Goal: Task Accomplishment & Management: Use online tool/utility

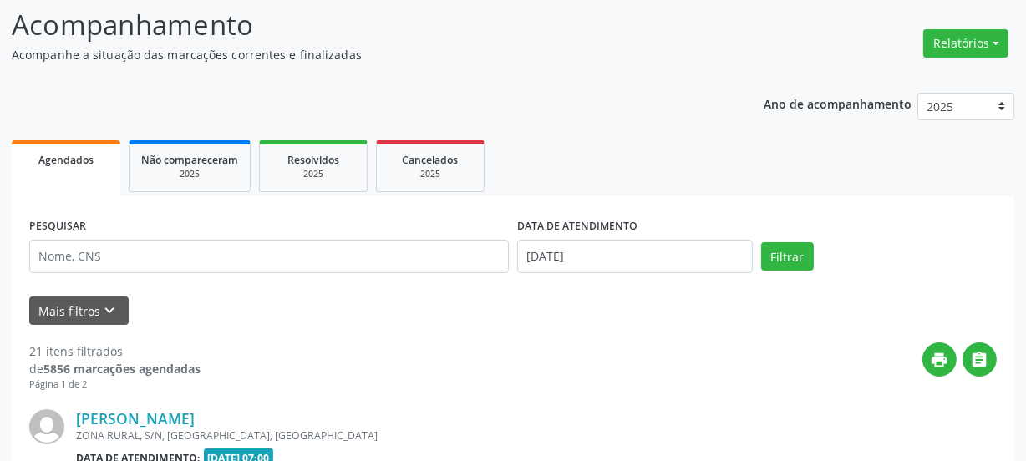
scroll to position [303, 0]
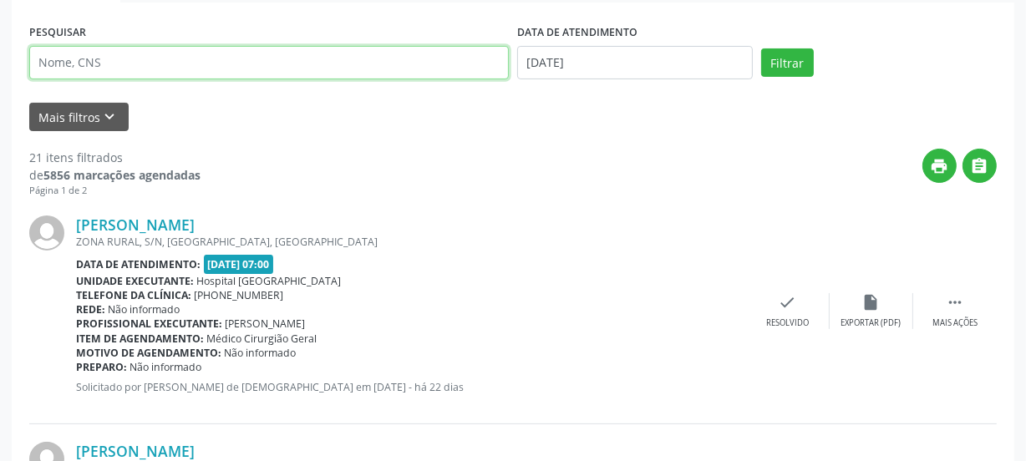
click at [123, 61] on input "text" at bounding box center [269, 62] width 480 height 33
type input "705608437168813"
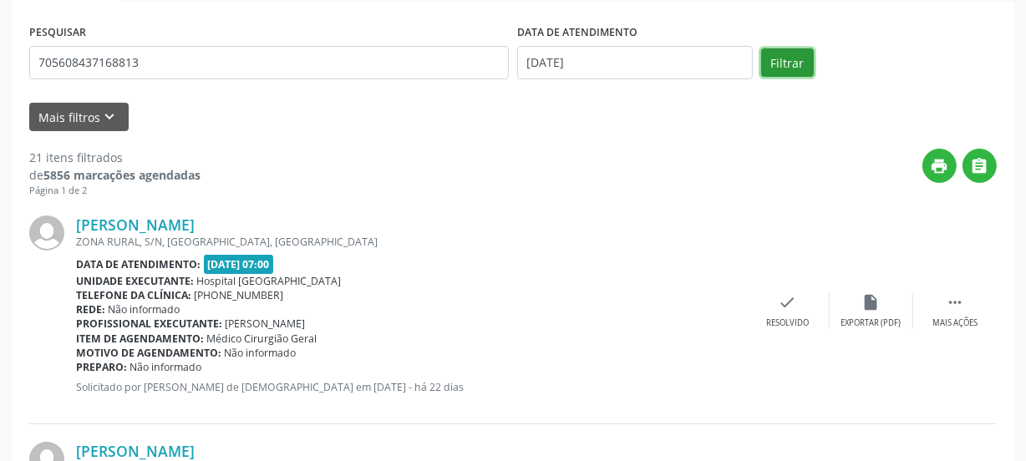
click at [768, 75] on button "Filtrar" at bounding box center [787, 62] width 53 height 28
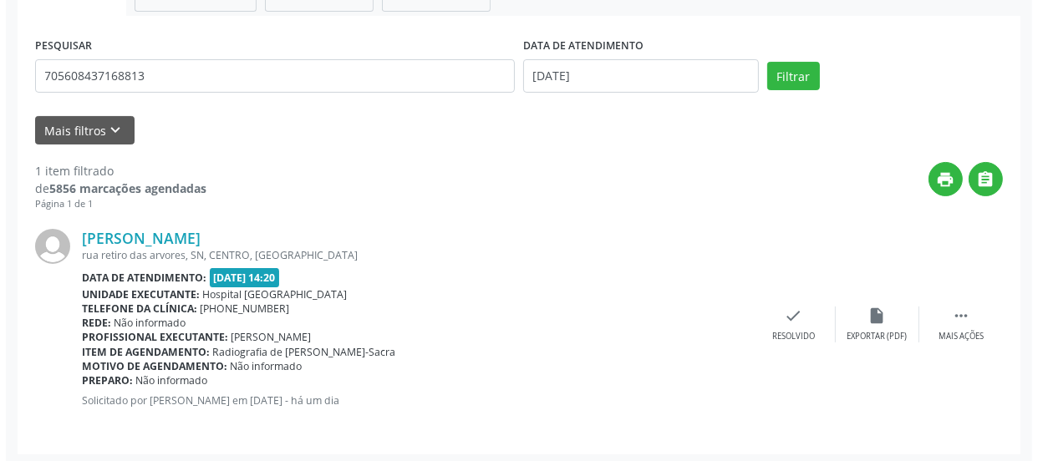
scroll to position [294, 0]
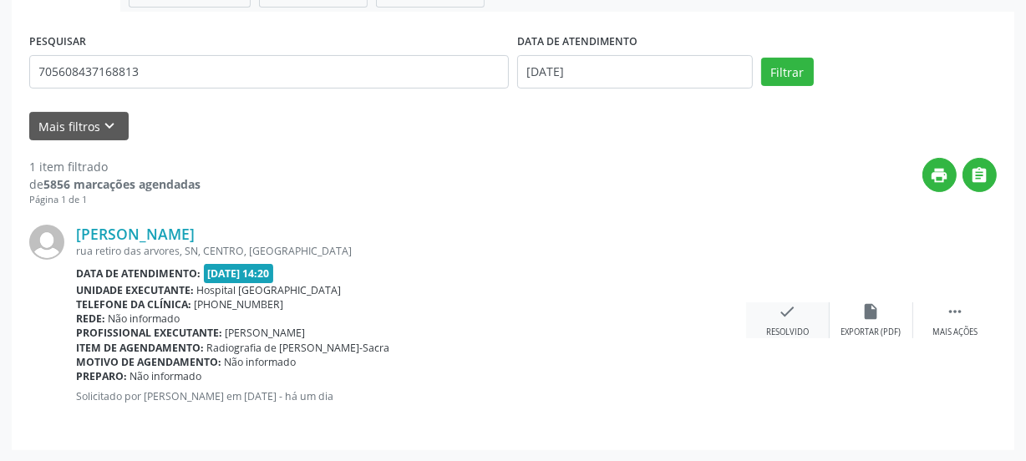
click at [803, 304] on div "check Resolvido" at bounding box center [788, 321] width 84 height 36
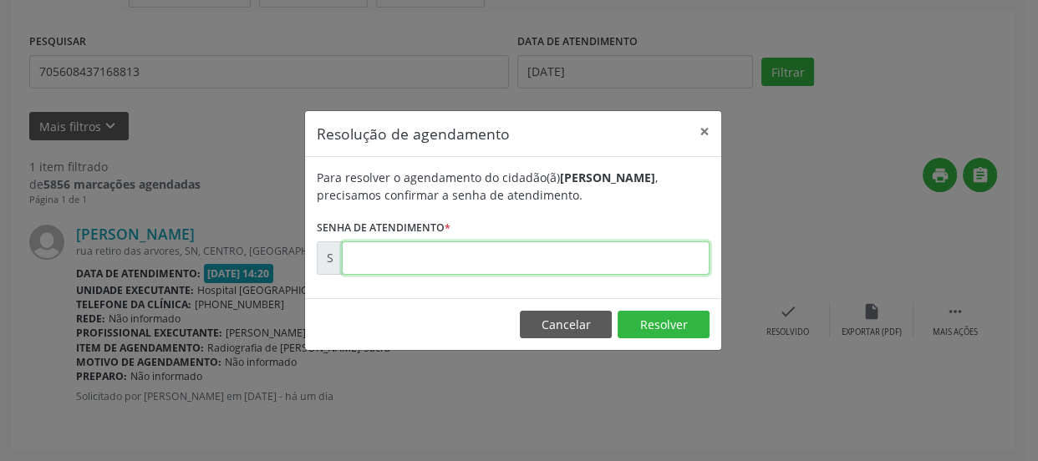
click at [603, 253] on input "text" at bounding box center [526, 258] width 368 height 33
type input "00171562"
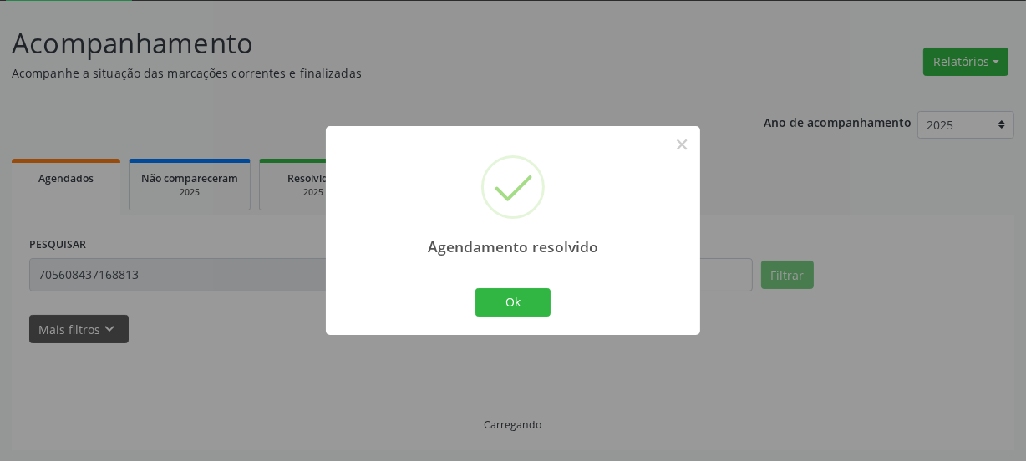
scroll to position [54, 0]
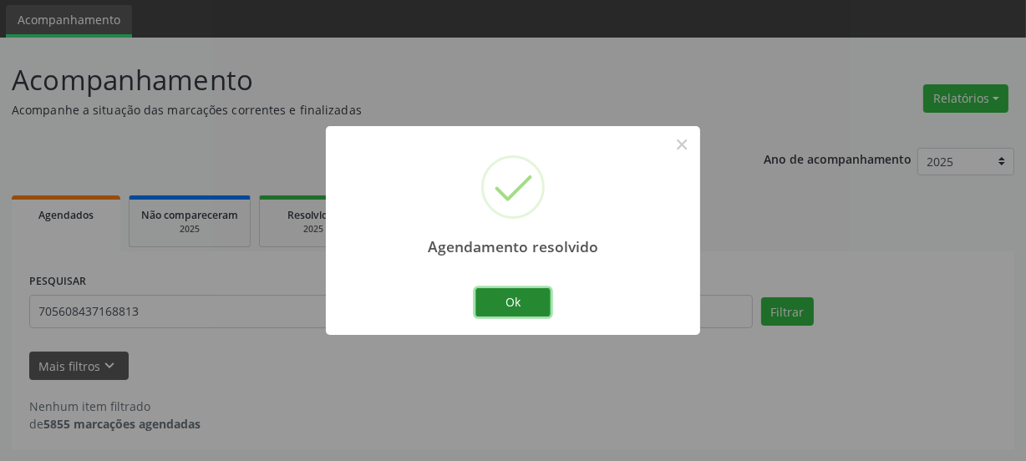
click at [487, 312] on button "Ok" at bounding box center [513, 302] width 75 height 28
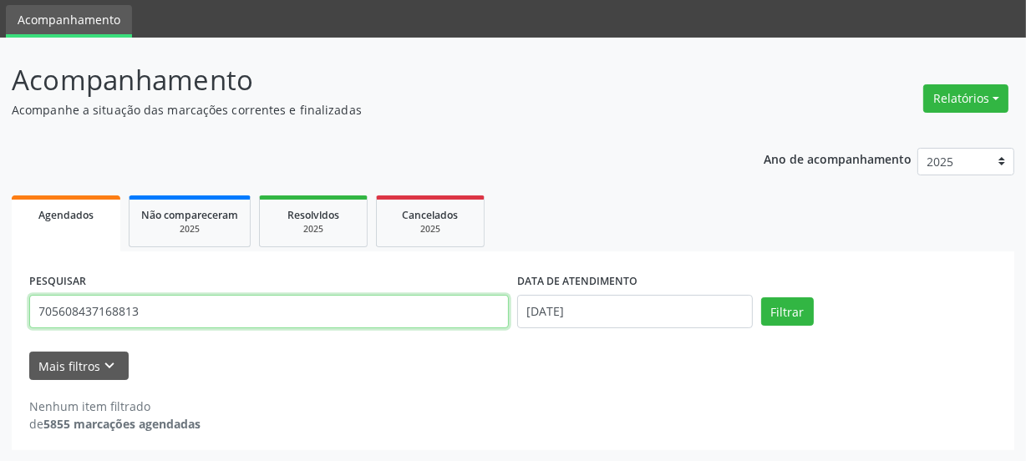
drag, startPoint x: 185, startPoint y: 309, endPoint x: 0, endPoint y: 342, distance: 187.6
click at [0, 342] on div "Acompanhamento Acompanhe a situação das marcações correntes e finalizadas Relat…" at bounding box center [513, 250] width 1026 height 425
type input "701808256169376"
click at [761, 298] on button "Filtrar" at bounding box center [787, 312] width 53 height 28
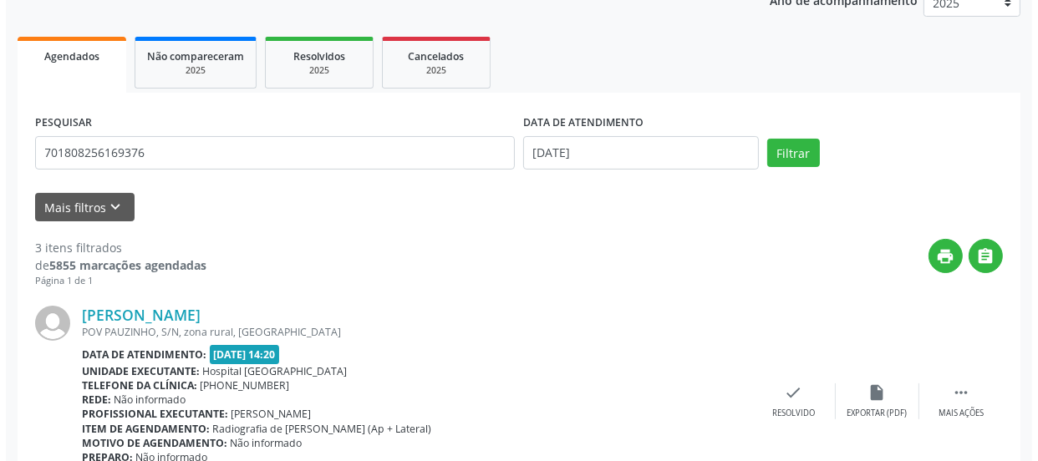
scroll to position [488, 0]
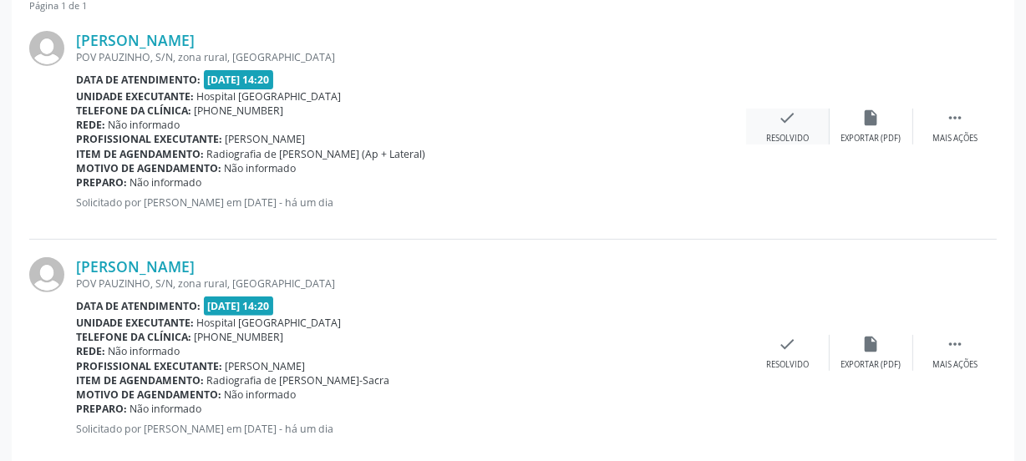
click at [776, 133] on div "Resolvido" at bounding box center [787, 139] width 43 height 12
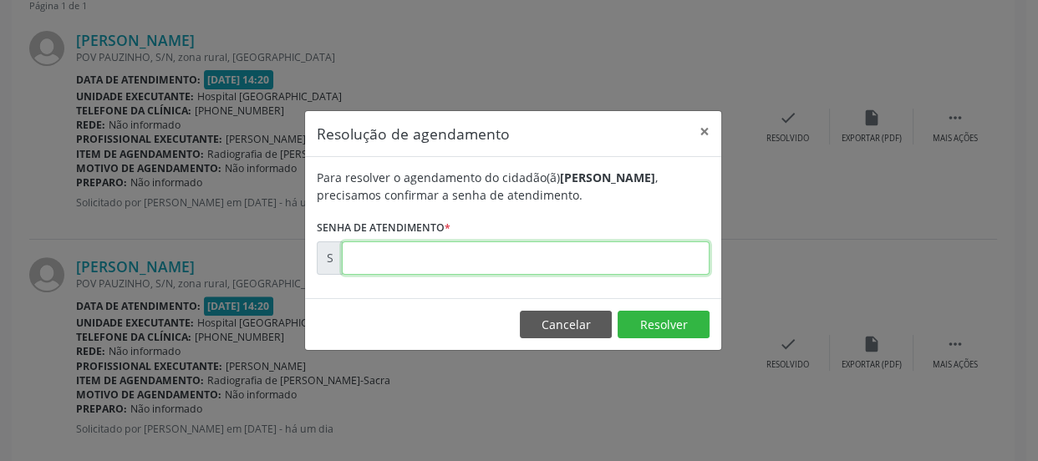
drag, startPoint x: 491, startPoint y: 266, endPoint x: 481, endPoint y: 266, distance: 10.0
click at [491, 266] on input "text" at bounding box center [526, 258] width 368 height 33
type input "00171504"
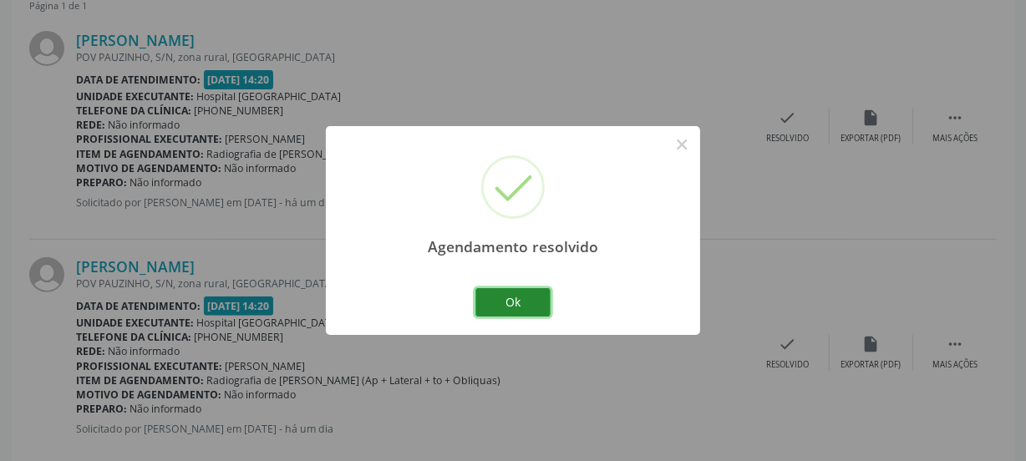
click at [520, 301] on button "Ok" at bounding box center [513, 302] width 75 height 28
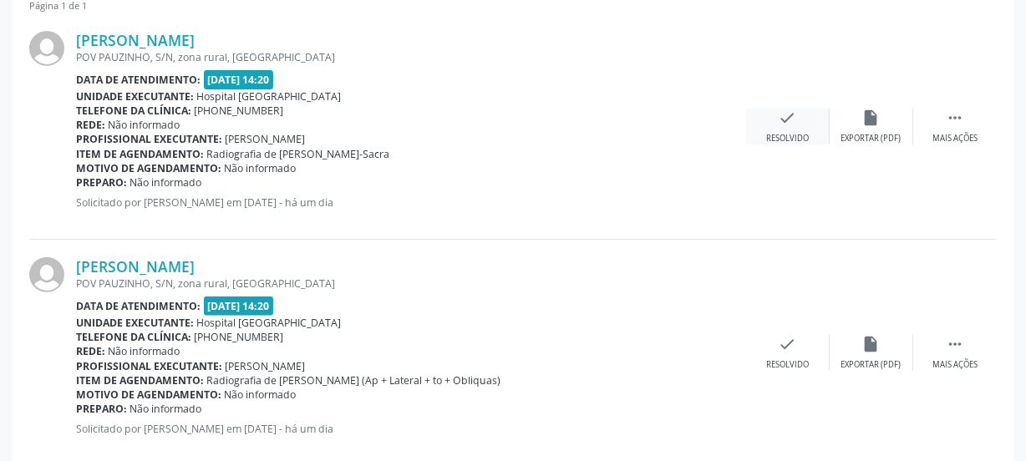
click at [776, 128] on div "check Resolvido" at bounding box center [788, 127] width 84 height 36
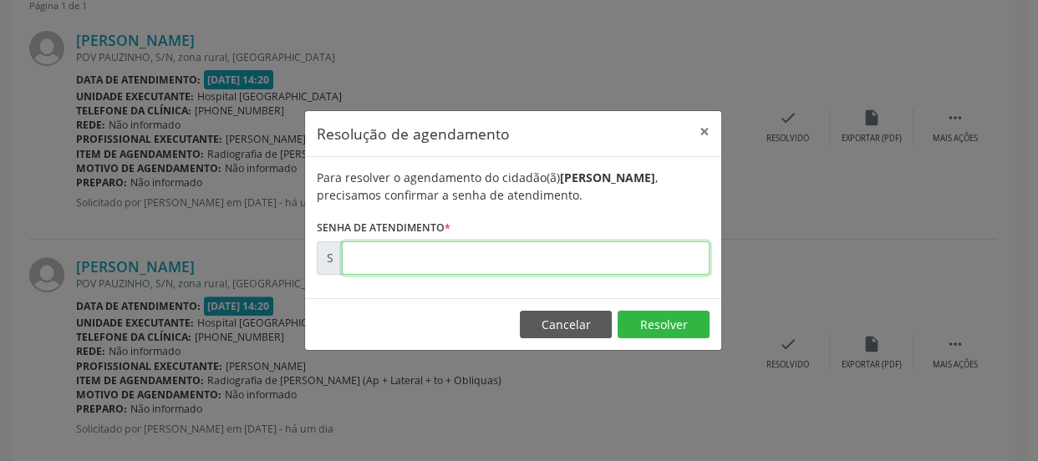
drag, startPoint x: 426, startPoint y: 267, endPoint x: 417, endPoint y: 267, distance: 9.2
click at [426, 267] on input "text" at bounding box center [526, 258] width 368 height 33
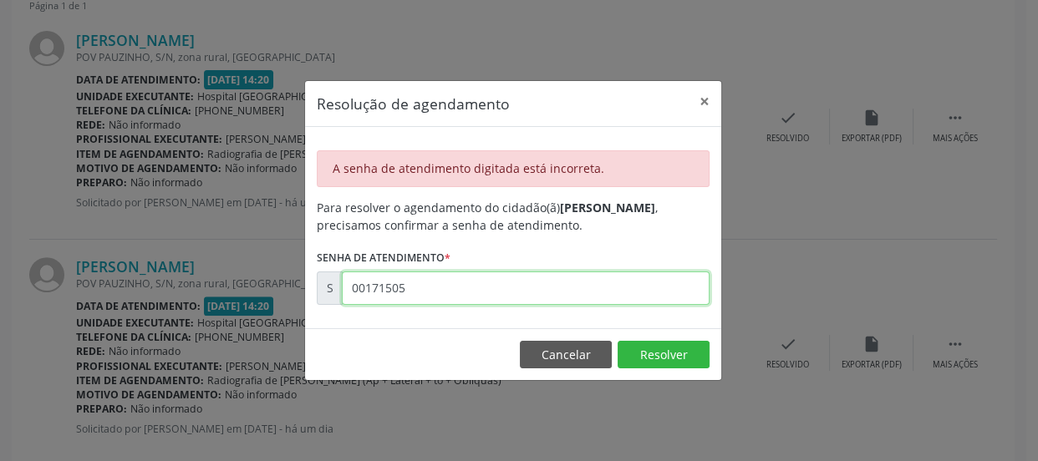
click at [423, 289] on input "00171505" at bounding box center [526, 288] width 368 height 33
drag, startPoint x: 403, startPoint y: 286, endPoint x: 143, endPoint y: 298, distance: 260.2
click at [205, 301] on div "Resolução de agendamento × A senha de atendimento digitada está incorreta. Para…" at bounding box center [519, 230] width 1038 height 461
type input "00000000"
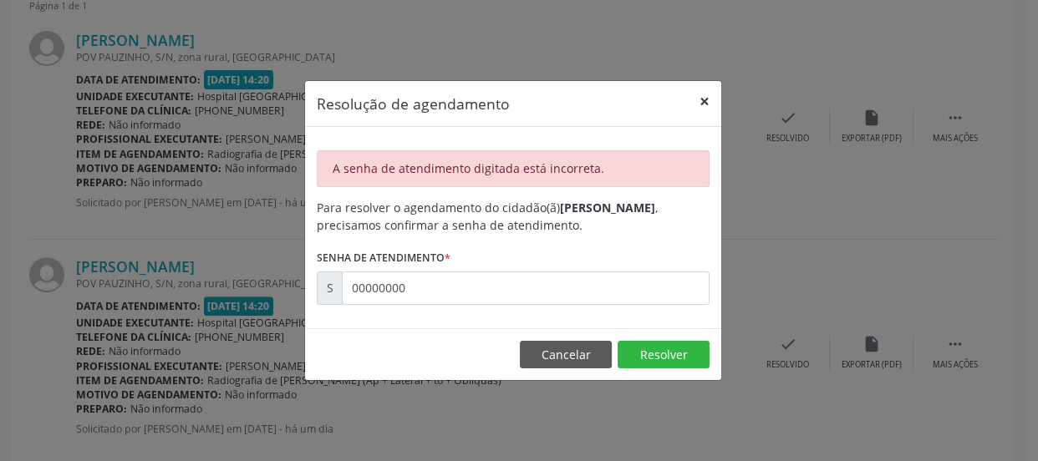
drag, startPoint x: 705, startPoint y: 98, endPoint x: 685, endPoint y: 98, distance: 19.2
click at [705, 98] on button "×" at bounding box center [704, 101] width 33 height 41
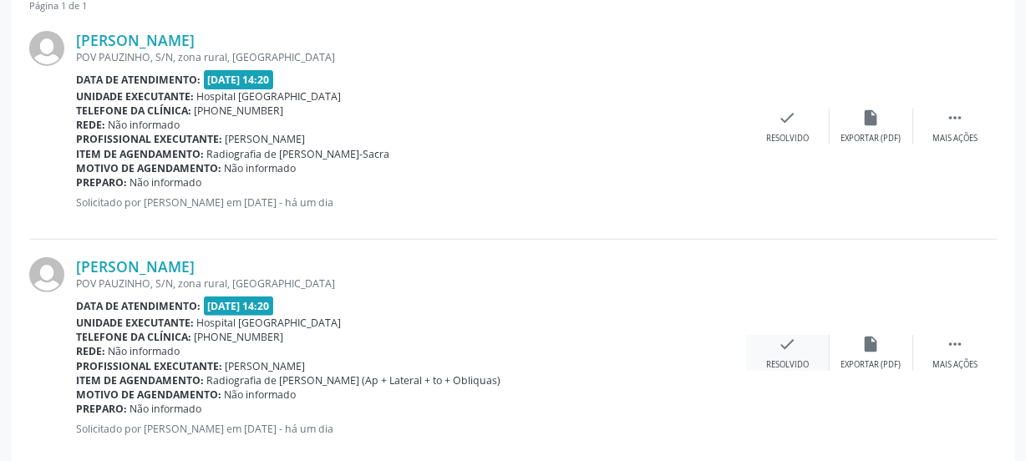
click at [797, 351] on div "check Resolvido" at bounding box center [788, 353] width 84 height 36
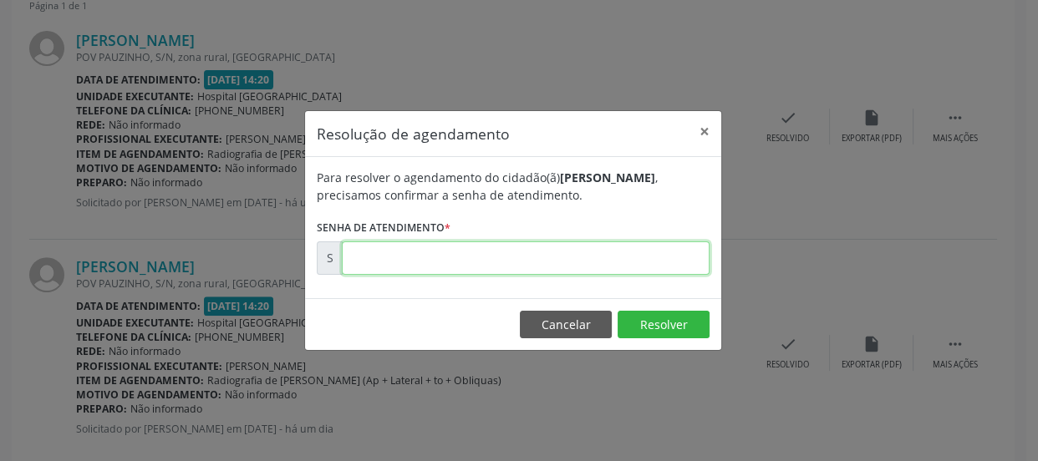
click at [409, 261] on input "text" at bounding box center [526, 258] width 368 height 33
type input "00171507"
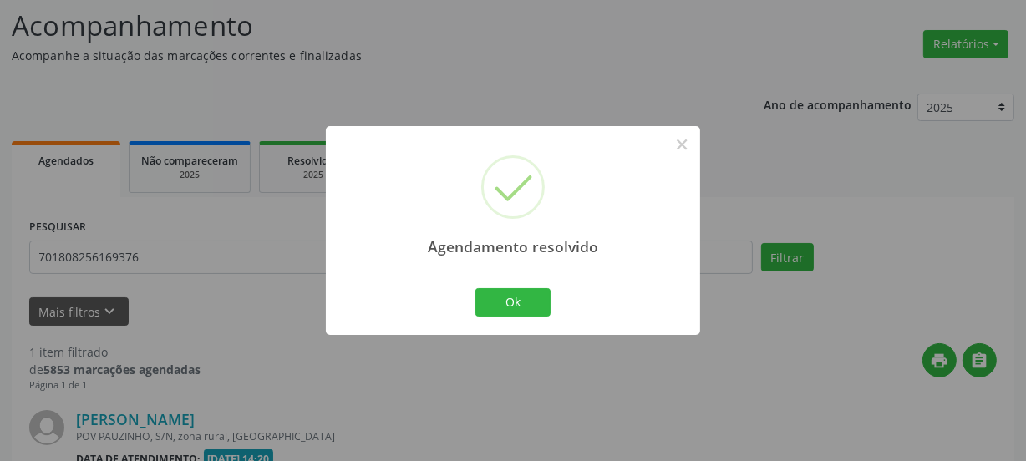
scroll to position [294, 0]
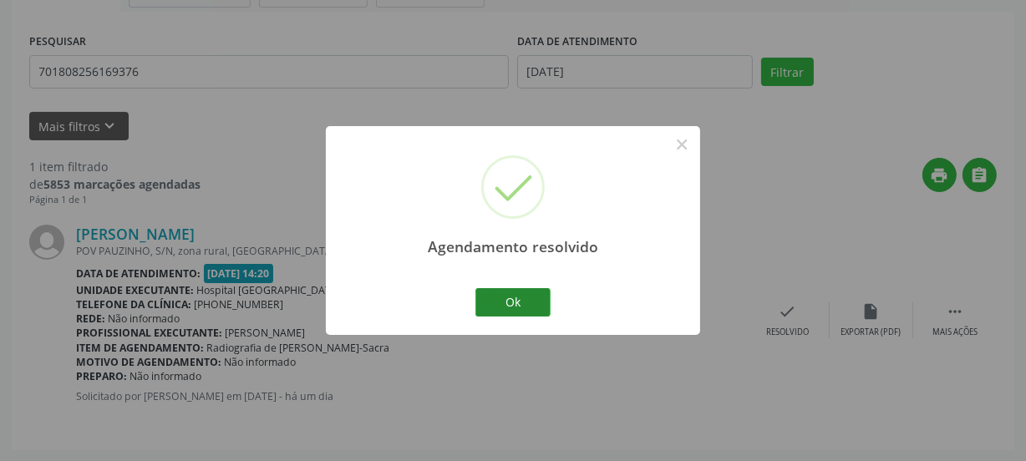
drag, startPoint x: 473, startPoint y: 317, endPoint x: 490, endPoint y: 308, distance: 19.1
click at [483, 317] on div "Ok Cancel" at bounding box center [513, 302] width 83 height 35
click at [499, 307] on button "Ok" at bounding box center [513, 302] width 75 height 28
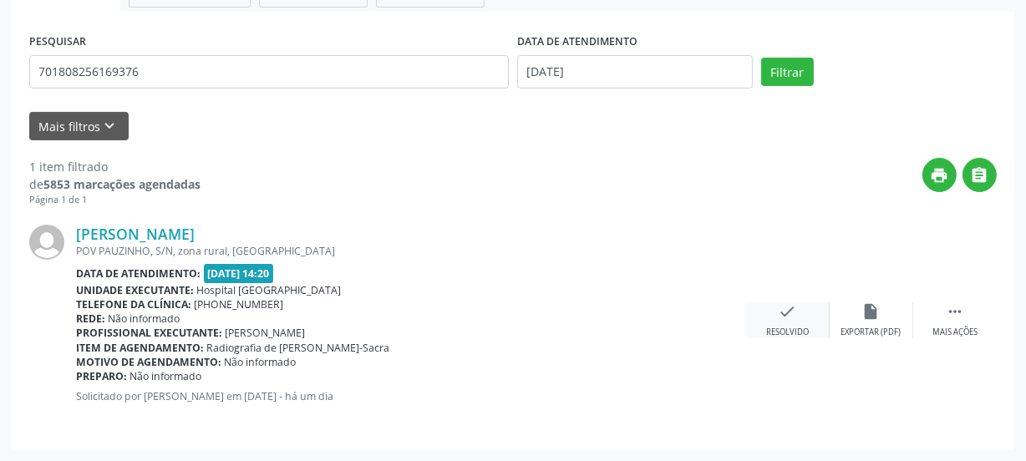
click at [790, 317] on icon "check" at bounding box center [788, 312] width 18 height 18
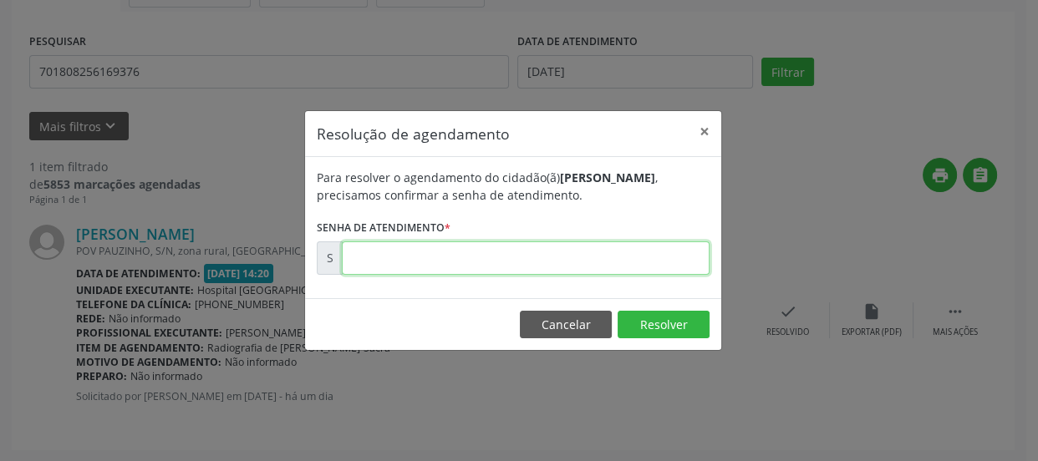
click at [537, 265] on input "text" at bounding box center [526, 258] width 368 height 33
type input "00171505"
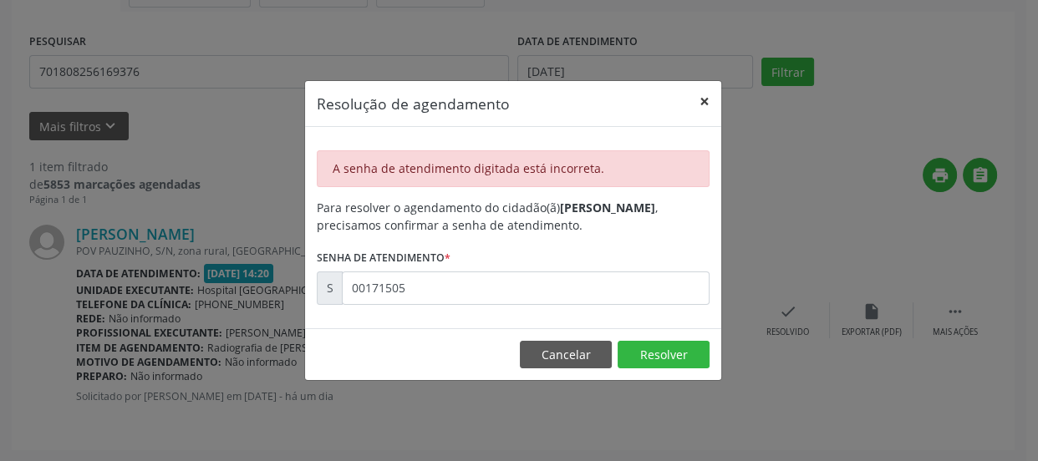
click at [701, 104] on button "×" at bounding box center [704, 101] width 33 height 41
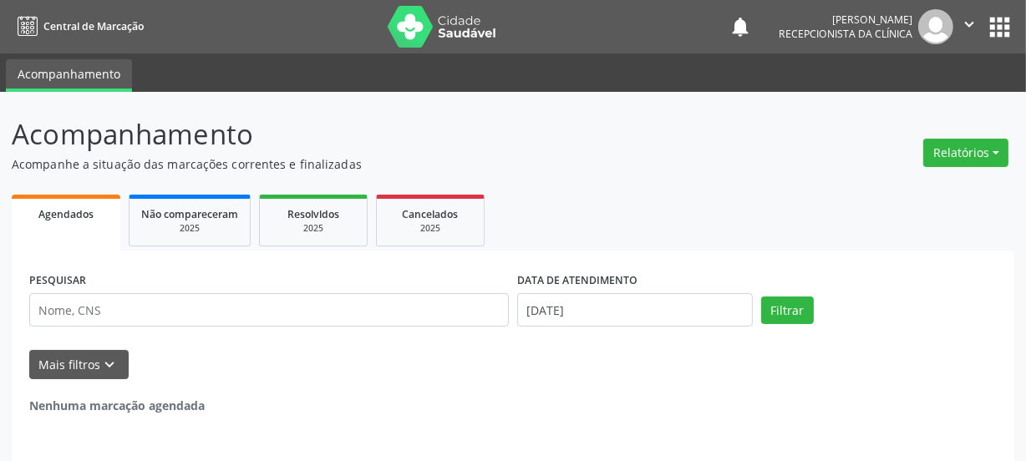
click at [159, 311] on div "PESQUISAR DATA DE ATENDIMENTO [DATE] Filtrar UNIDADE DE REFERÊNCIA [GEOGRAPHIC_…" at bounding box center [513, 377] width 1003 height 253
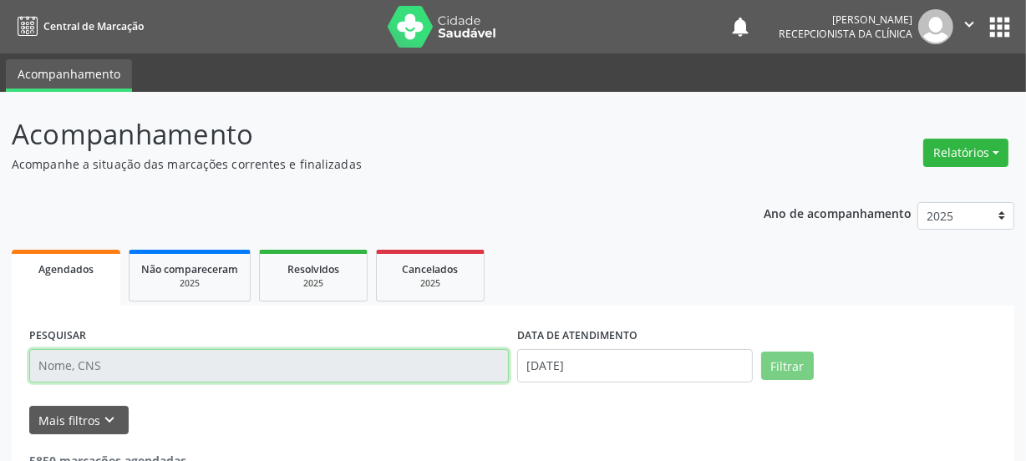
click at [99, 360] on input "text" at bounding box center [269, 365] width 480 height 33
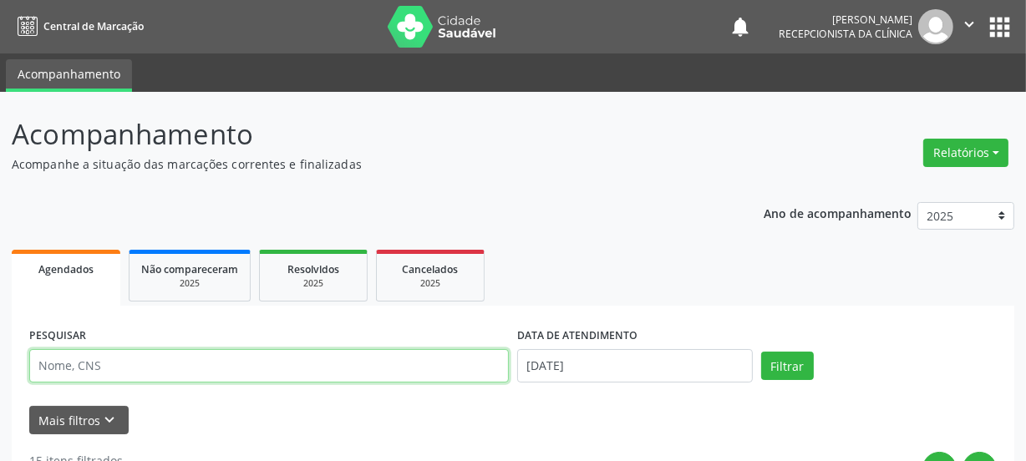
click at [98, 359] on input "text" at bounding box center [269, 365] width 480 height 33
type input "700501133815553"
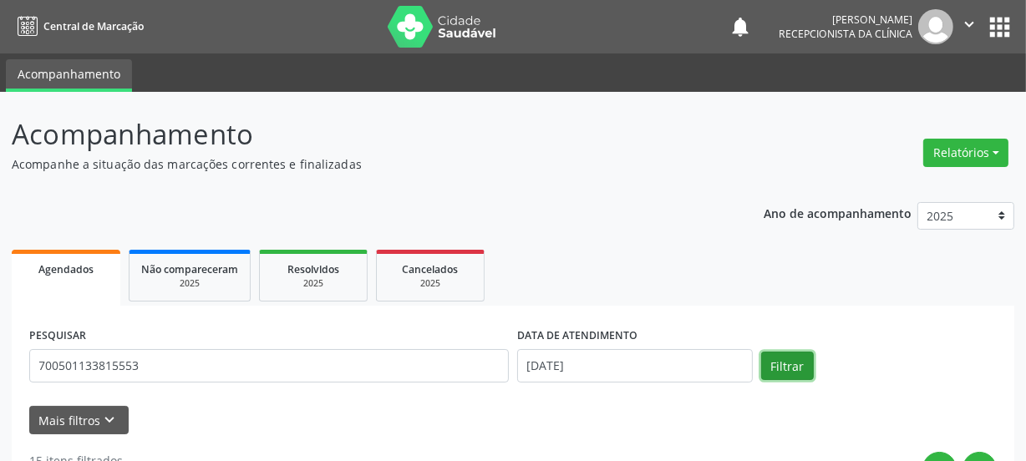
click at [791, 369] on button "Filtrar" at bounding box center [787, 366] width 53 height 28
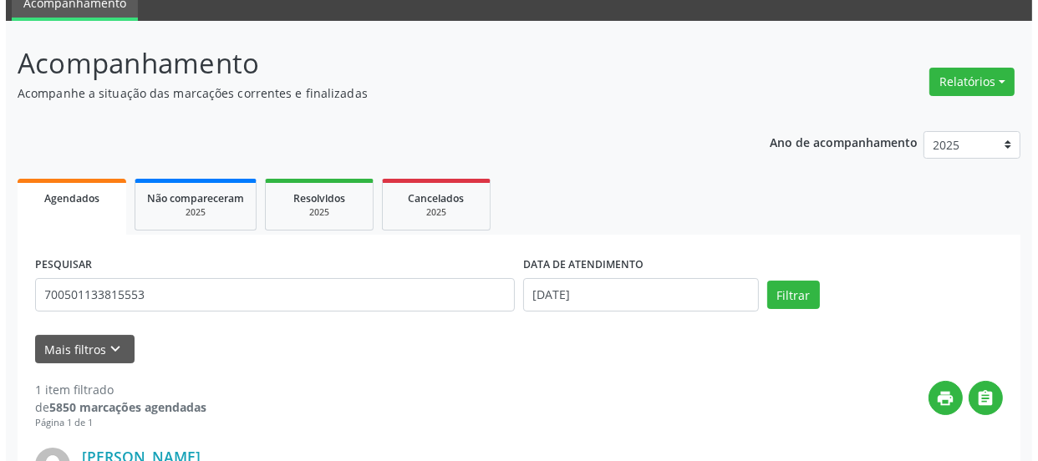
scroll to position [294, 0]
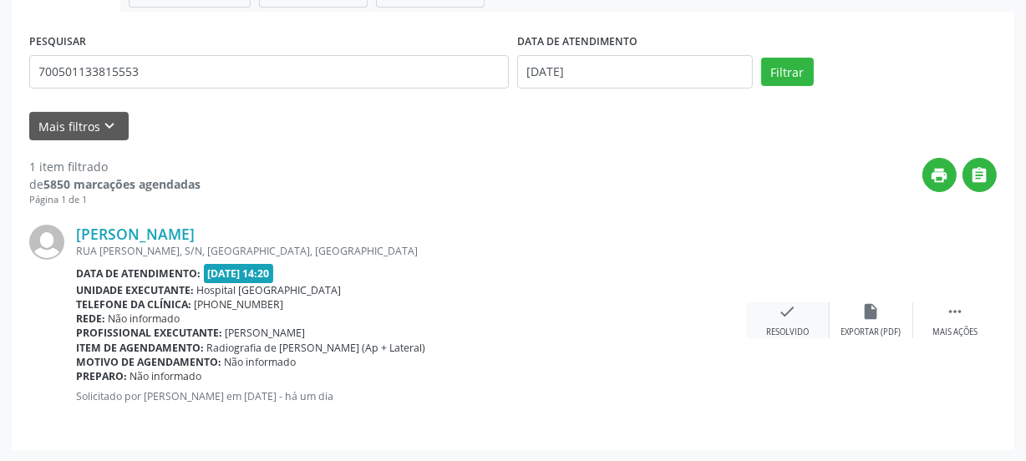
click at [800, 309] on div "check Resolvido" at bounding box center [788, 321] width 84 height 36
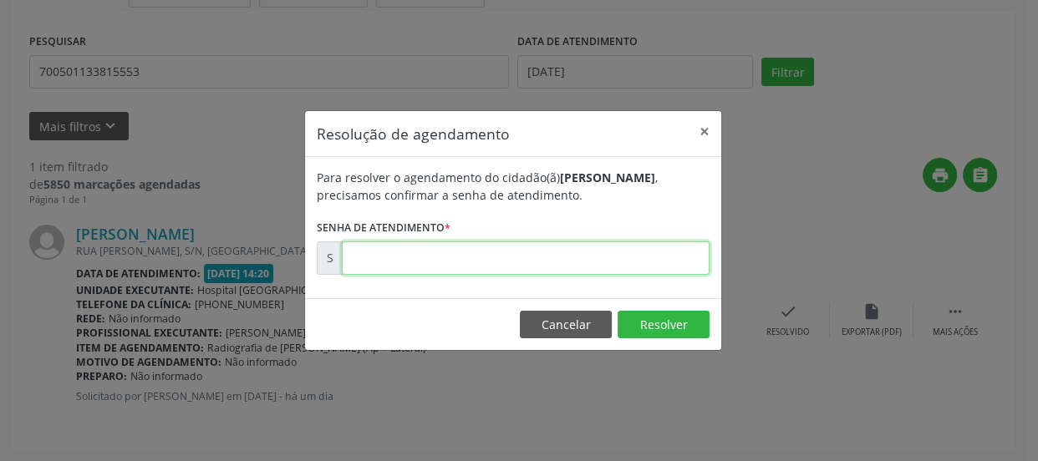
click at [525, 251] on input "text" at bounding box center [526, 258] width 368 height 33
type input "00171540"
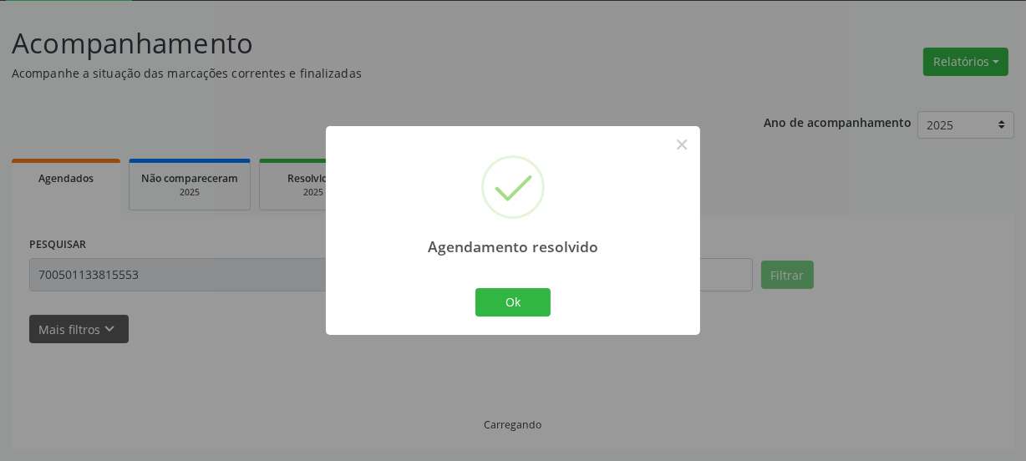
scroll to position [54, 0]
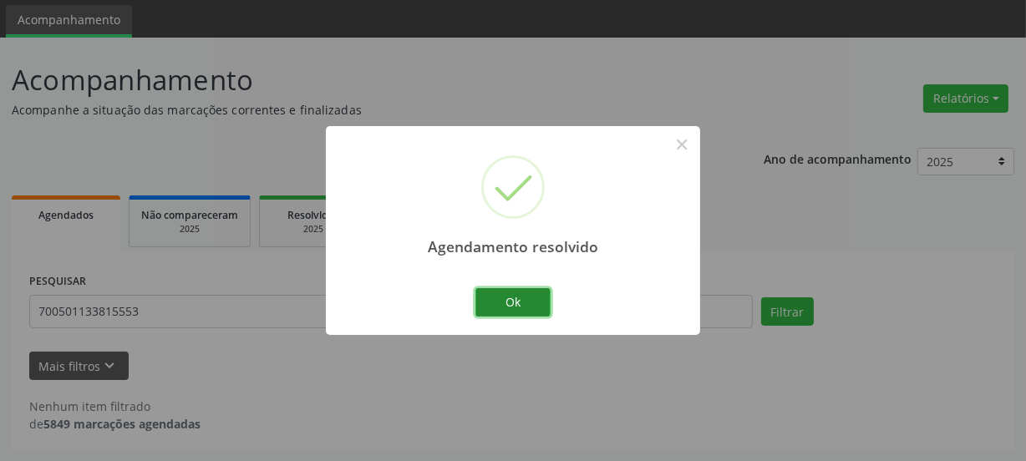
click at [514, 303] on button "Ok" at bounding box center [513, 302] width 75 height 28
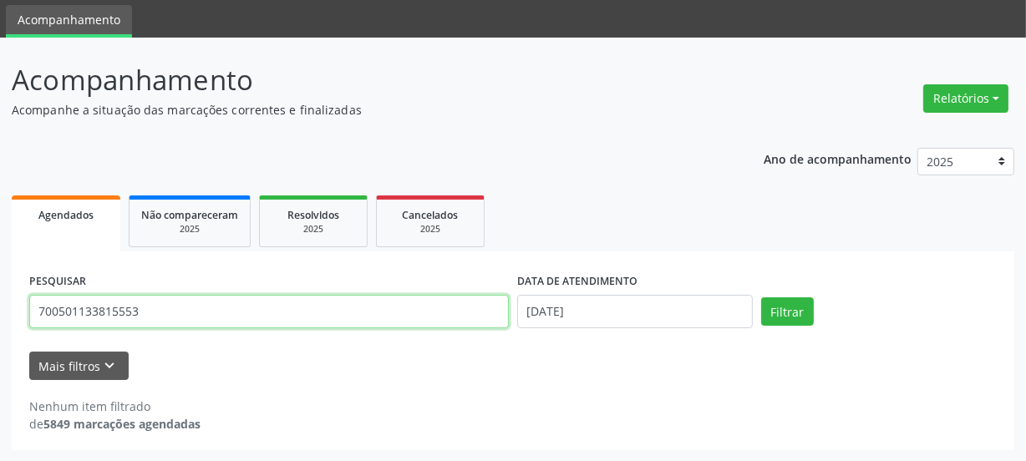
drag, startPoint x: 156, startPoint y: 314, endPoint x: 0, endPoint y: 345, distance: 159.3
click at [0, 339] on div "Acompanhamento Acompanhe a situação das marcações correntes e finalizadas Relat…" at bounding box center [513, 250] width 1026 height 425
type input "704001347241068"
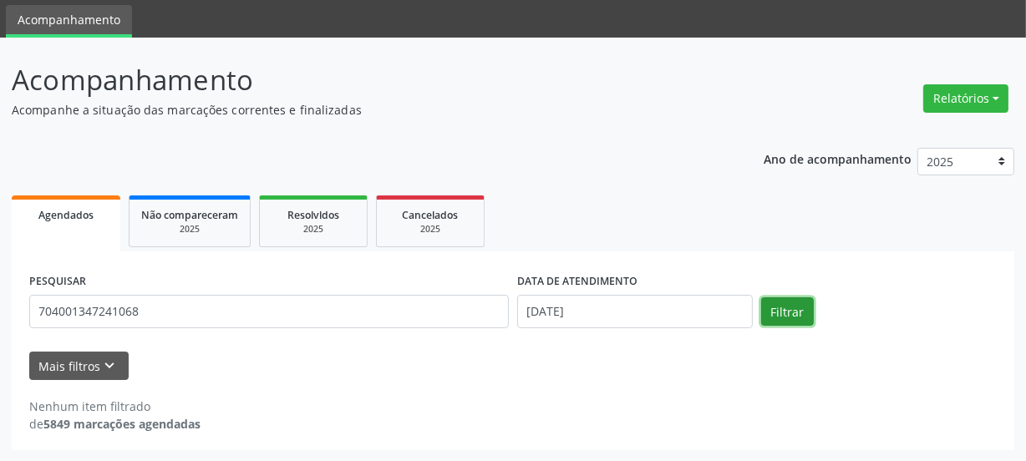
click at [781, 314] on button "Filtrar" at bounding box center [787, 312] width 53 height 28
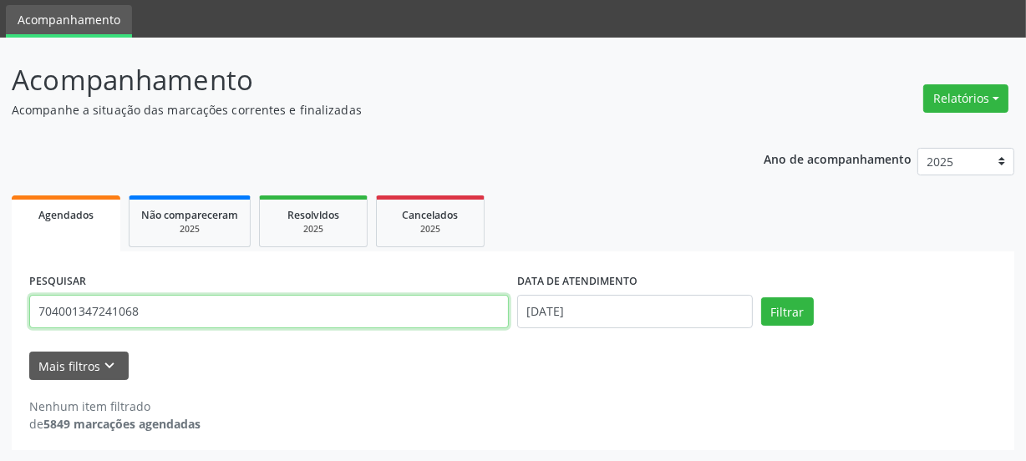
drag, startPoint x: 0, startPoint y: 357, endPoint x: 0, endPoint y: 392, distance: 35.1
click at [0, 368] on div "Acompanhamento Acompanhe a situação das marcações correntes e finalizadas Relat…" at bounding box center [513, 250] width 1026 height 425
type input "704001347041068"
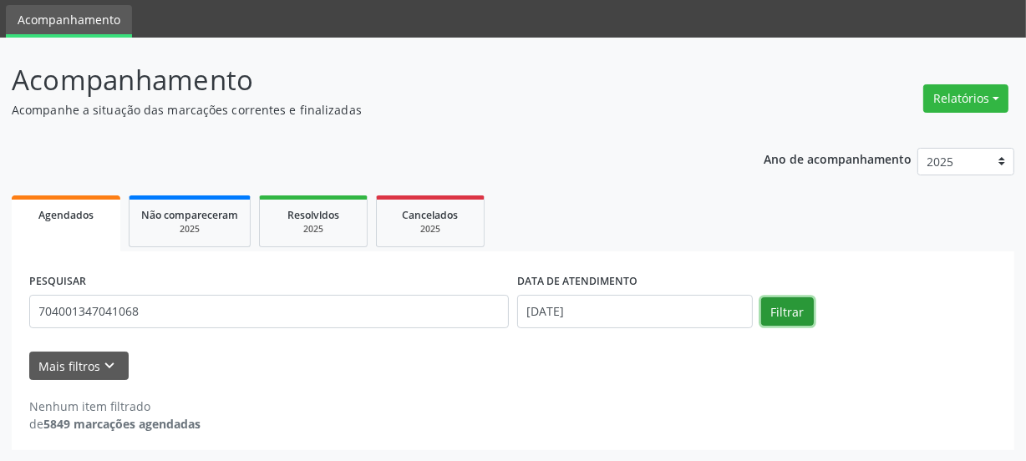
click at [771, 315] on button "Filtrar" at bounding box center [787, 312] width 53 height 28
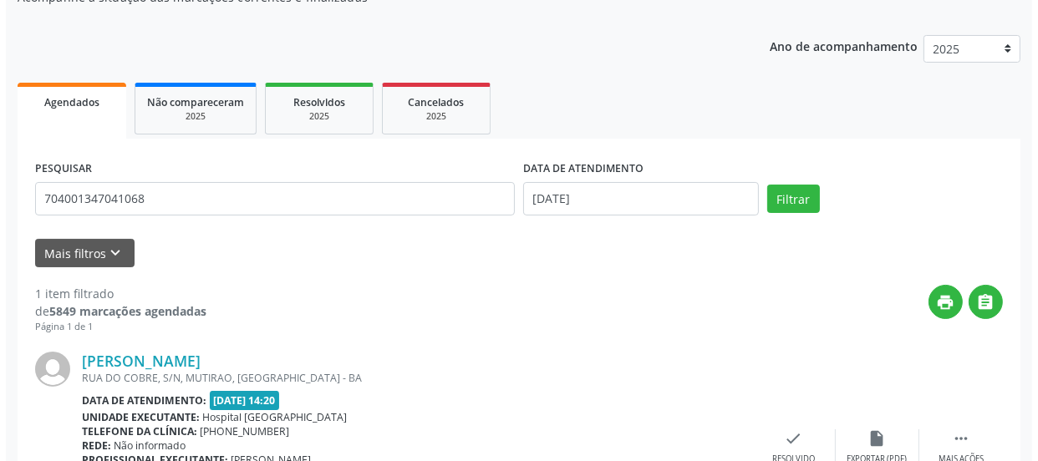
scroll to position [294, 0]
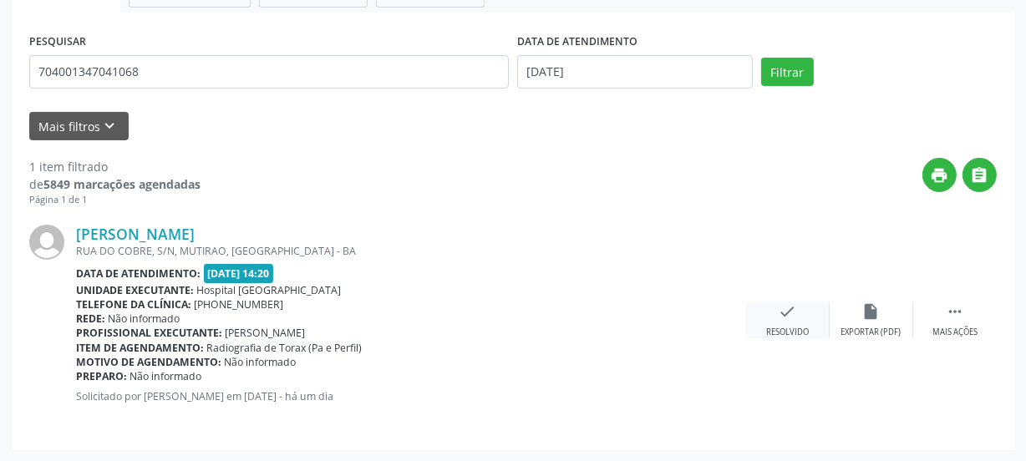
click at [802, 318] on div "check Resolvido" at bounding box center [788, 321] width 84 height 36
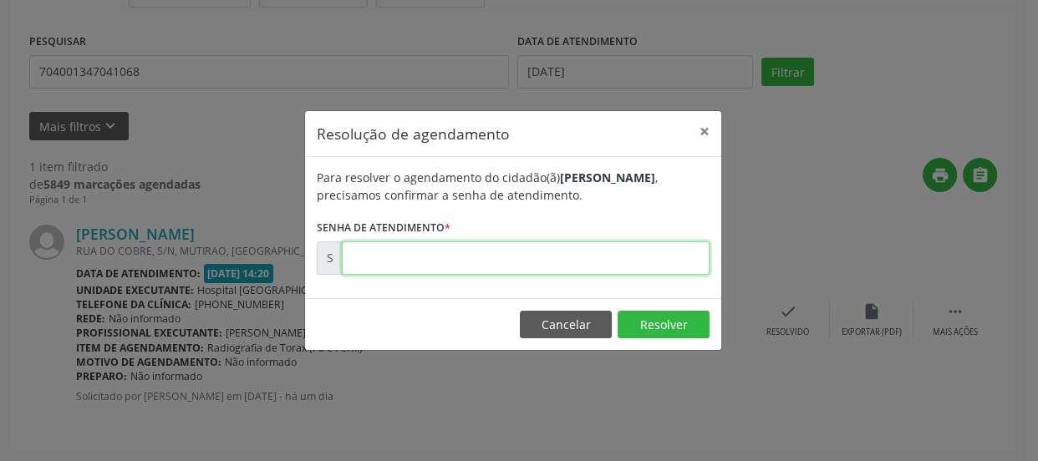
click at [610, 242] on input "text" at bounding box center [526, 258] width 368 height 33
type input "00171494"
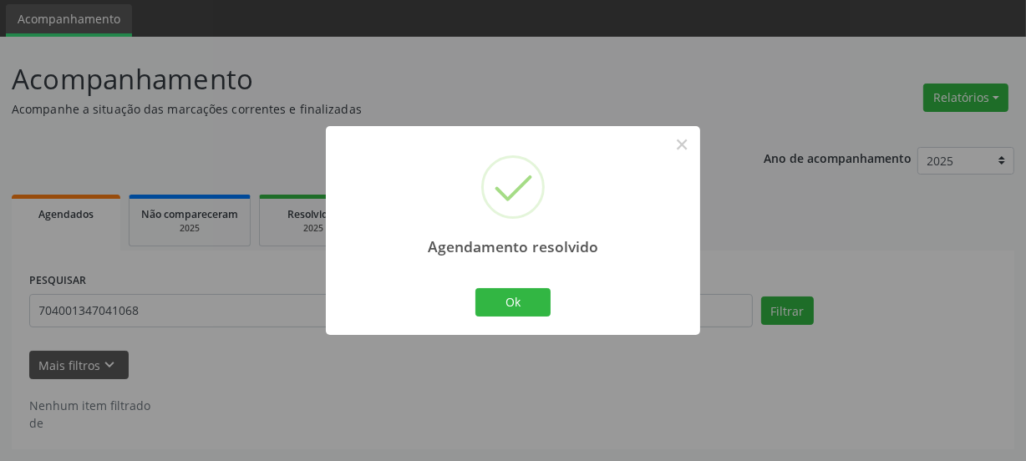
scroll to position [54, 0]
